Goal: Communication & Community: Connect with others

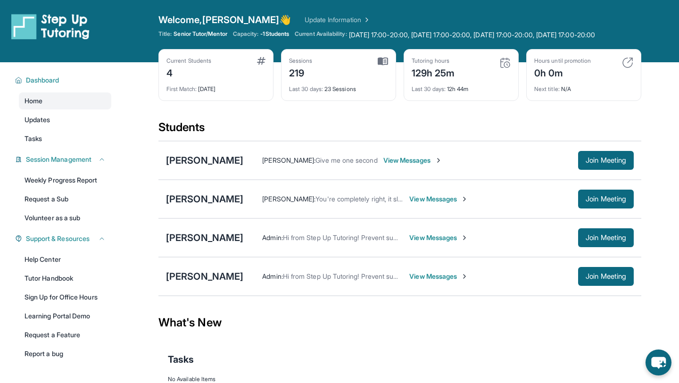
click at [385, 204] on span "View Messages" at bounding box center [438, 198] width 59 height 9
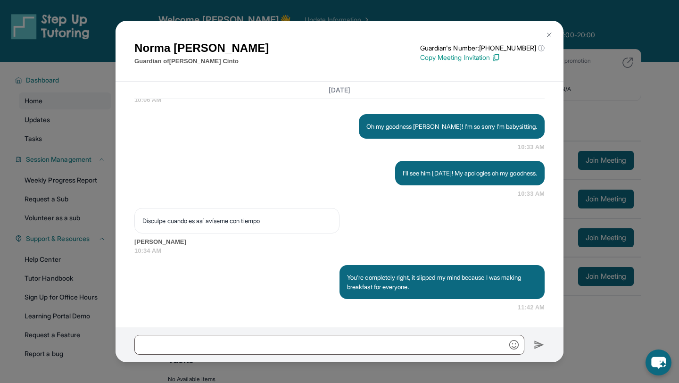
scroll to position [4456, 0]
click at [385, 38] on img at bounding box center [550, 35] width 8 height 8
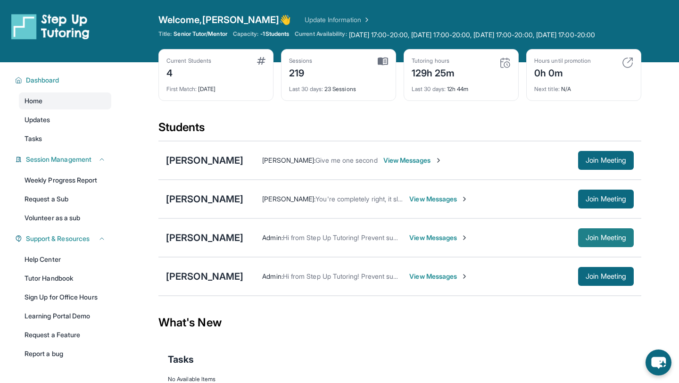
click at [385, 242] on button "Join Meeting" at bounding box center [606, 237] width 56 height 19
click at [385, 202] on span "Join Meeting" at bounding box center [606, 199] width 41 height 6
click at [385, 204] on span "View Messages" at bounding box center [438, 198] width 59 height 9
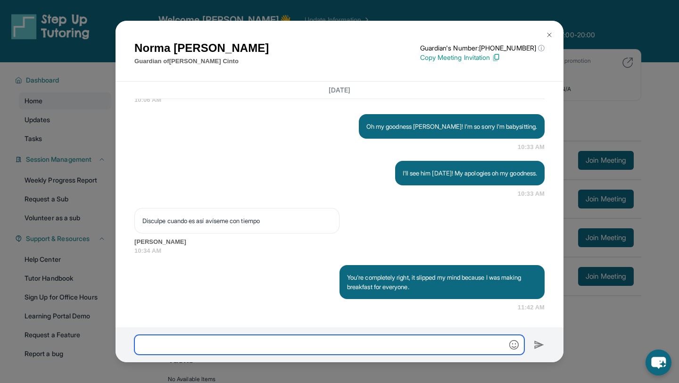
click at [306, 335] on input "text" at bounding box center [329, 345] width 390 height 20
paste input "**********"
type input "**********"
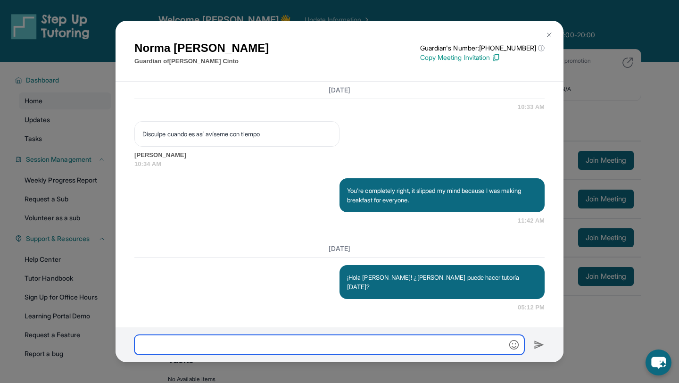
scroll to position [4533, 0]
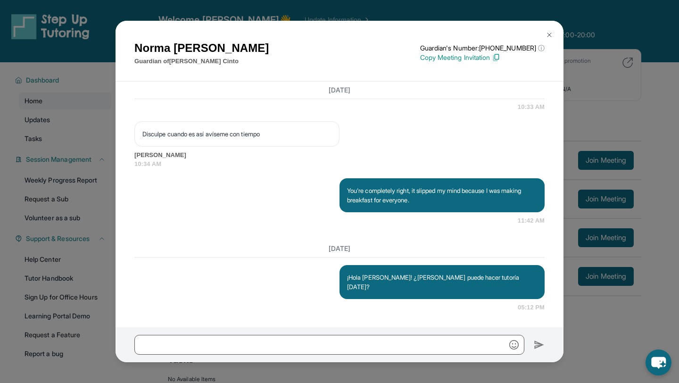
click at [385, 31] on button at bounding box center [549, 34] width 19 height 19
